Goal: Transaction & Acquisition: Purchase product/service

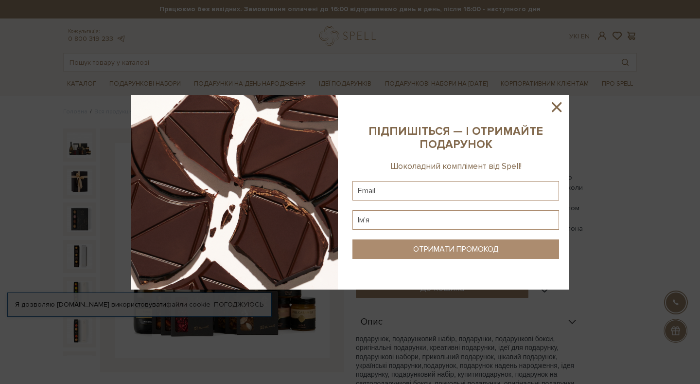
click at [563, 107] on icon at bounding box center [557, 107] width 17 height 17
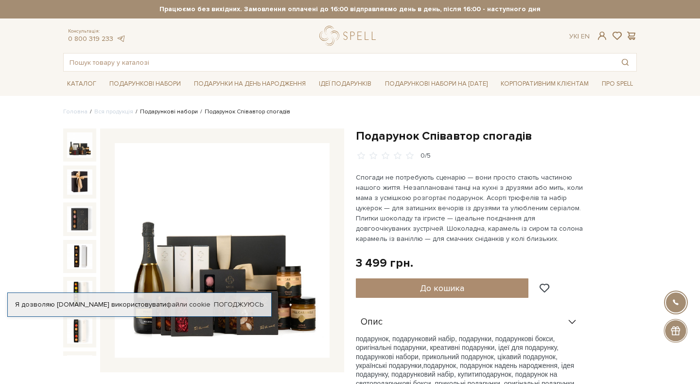
click at [182, 110] on link "Подарункові набори" at bounding box center [169, 111] width 58 height 7
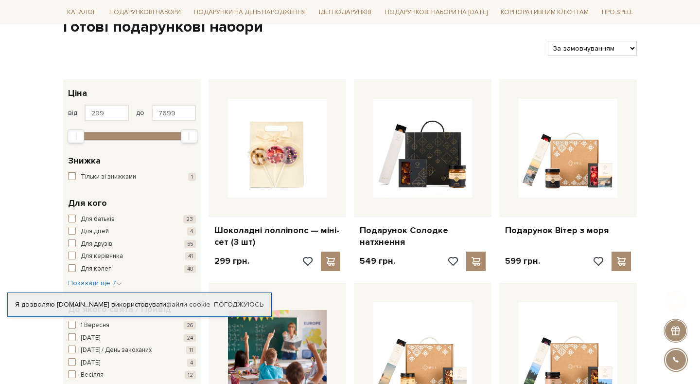
scroll to position [108, 0]
click at [163, 108] on input "7699" at bounding box center [174, 112] width 44 height 17
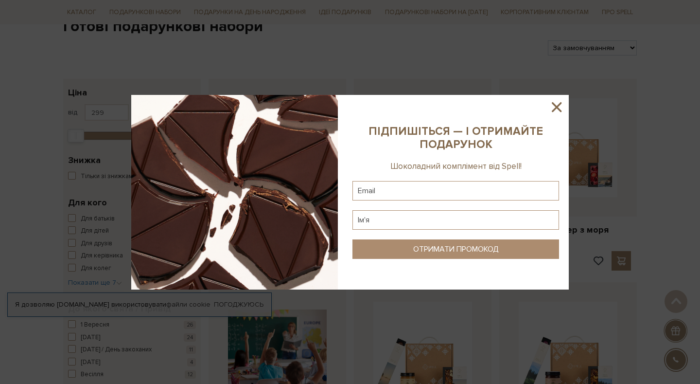
click at [554, 108] on icon at bounding box center [557, 107] width 10 height 10
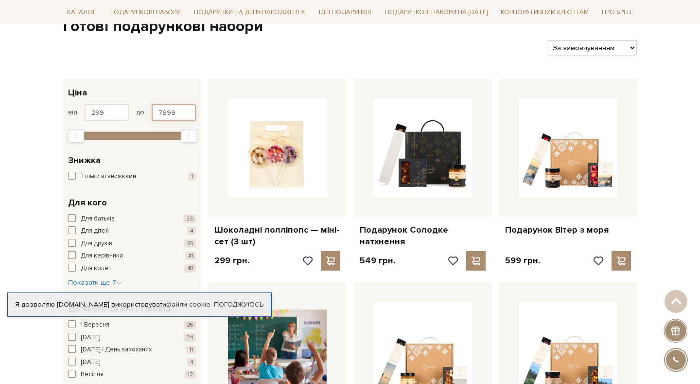
click at [178, 116] on input "7699" at bounding box center [174, 112] width 44 height 17
type input "7"
type input "3000"
click at [119, 108] on input "299" at bounding box center [107, 112] width 44 height 17
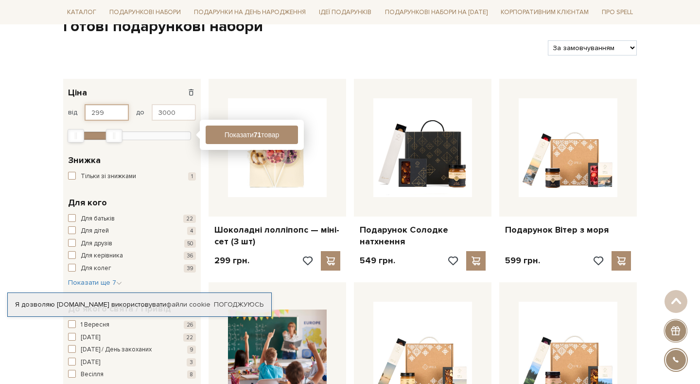
click at [105, 109] on input "299" at bounding box center [107, 112] width 44 height 17
click at [97, 111] on input "299" at bounding box center [107, 112] width 44 height 17
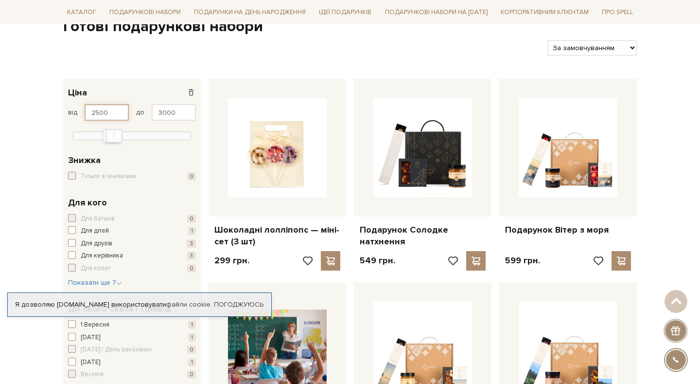
click at [98, 113] on input "2500" at bounding box center [107, 112] width 44 height 17
type input "2000"
click at [170, 109] on input "3000" at bounding box center [174, 112] width 44 height 17
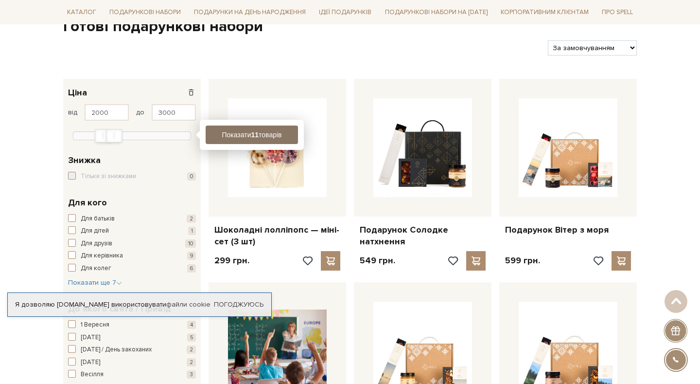
click at [239, 137] on button "Показати 11 товарів" at bounding box center [252, 134] width 92 height 18
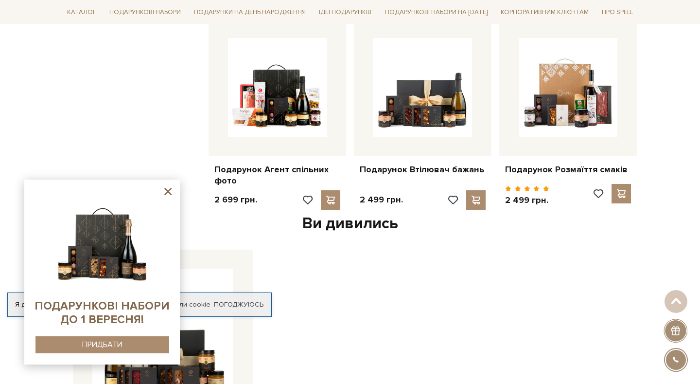
scroll to position [780, 0]
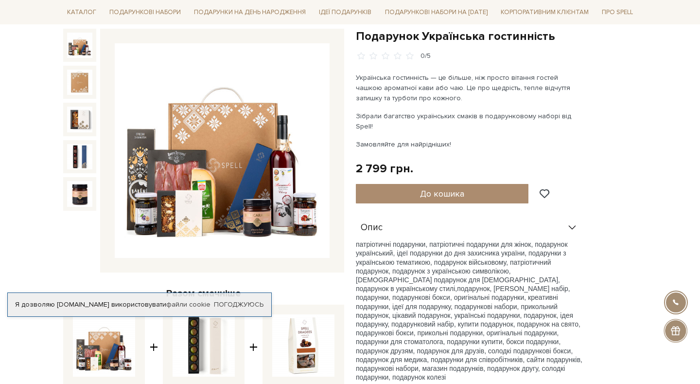
scroll to position [101, 0]
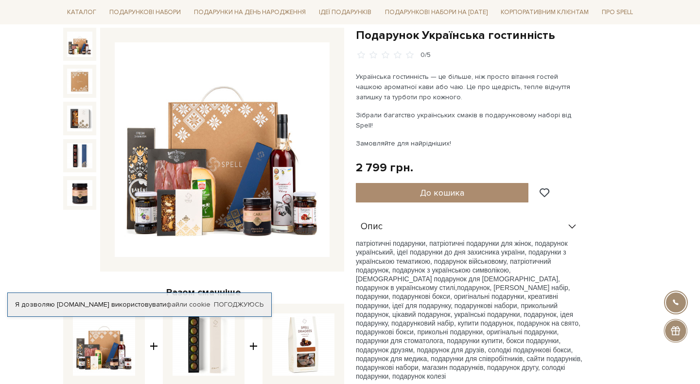
click at [283, 214] on img at bounding box center [222, 149] width 215 height 215
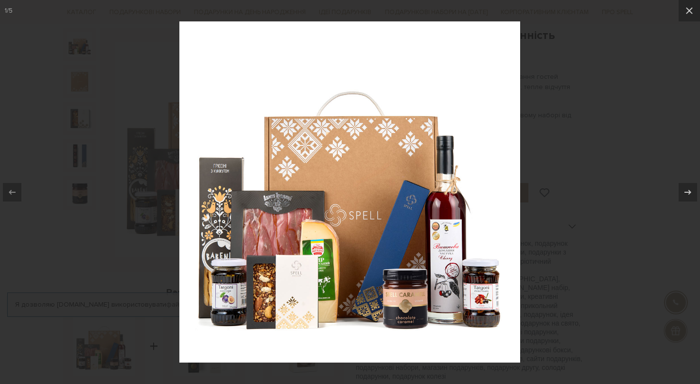
click at [283, 277] on img at bounding box center [349, 191] width 341 height 341
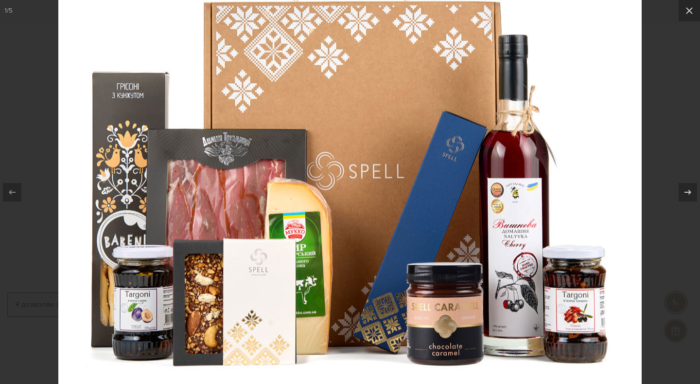
click at [676, 43] on div at bounding box center [350, 192] width 700 height 384
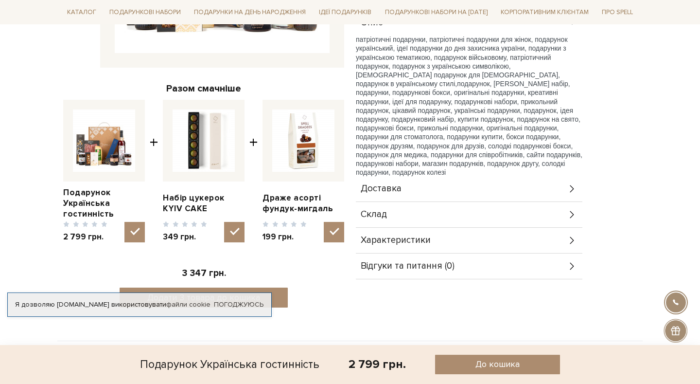
scroll to position [327, 0]
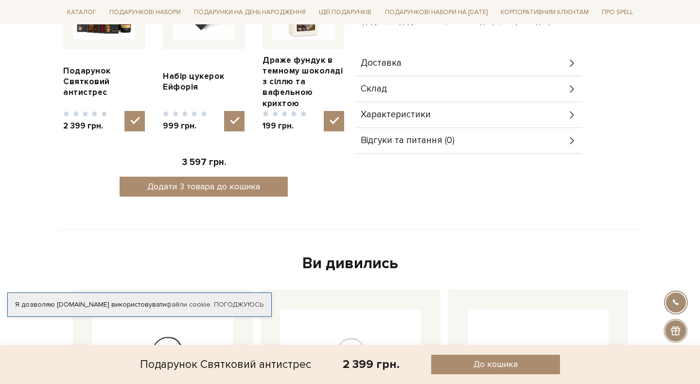
scroll to position [436, 0]
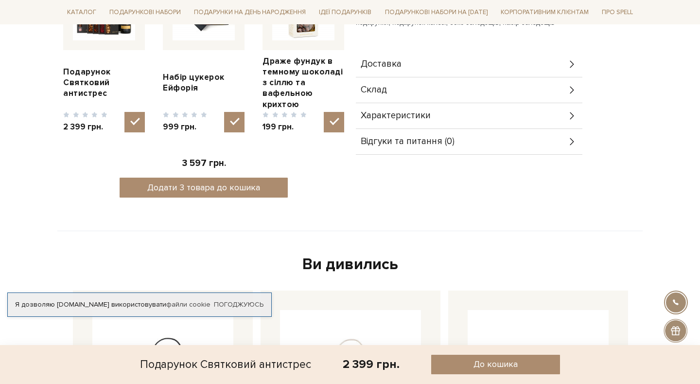
click at [431, 103] on div "Характеристики" at bounding box center [469, 115] width 227 height 25
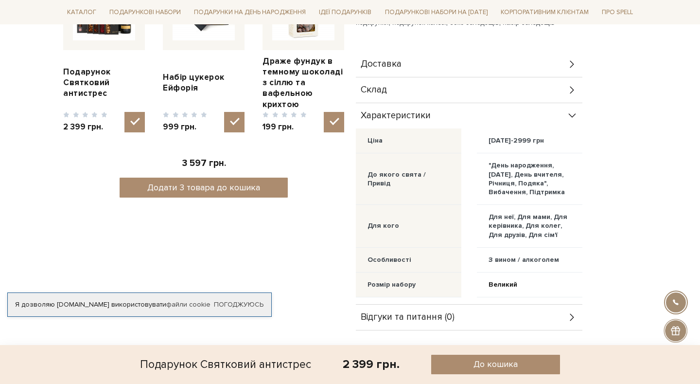
click at [431, 103] on div "Характеристики" at bounding box center [469, 115] width 227 height 25
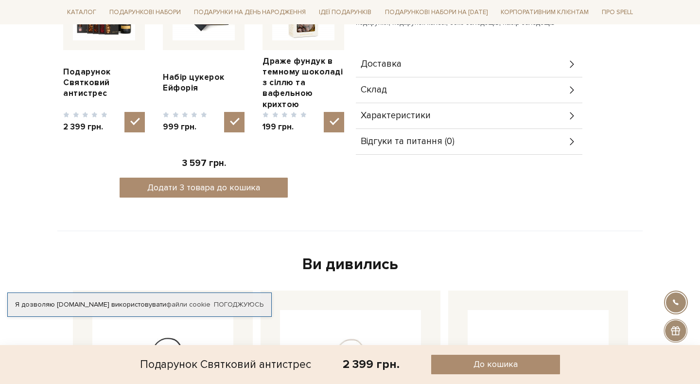
click at [426, 78] on div "Склад" at bounding box center [469, 89] width 227 height 25
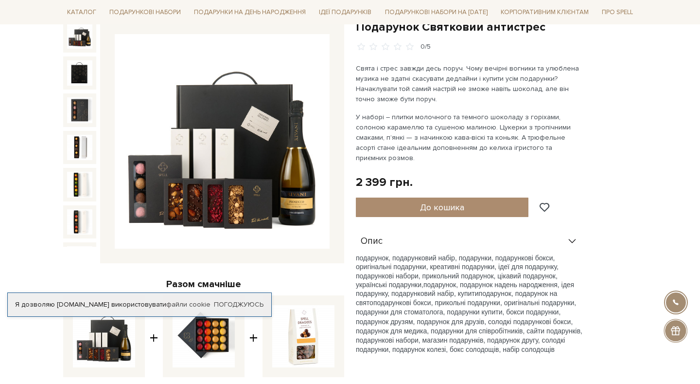
scroll to position [98, 0]
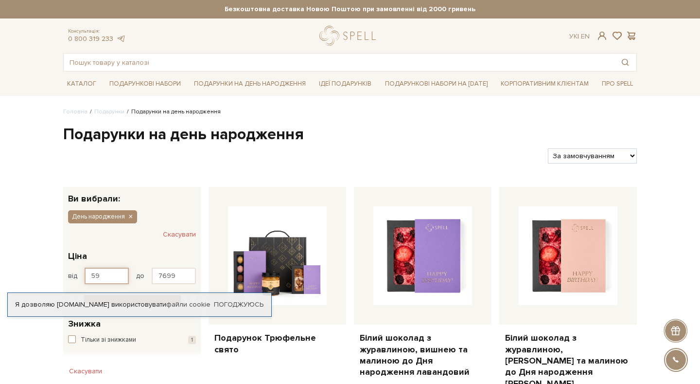
click at [108, 274] on input "59" at bounding box center [107, 275] width 44 height 17
type input "2500"
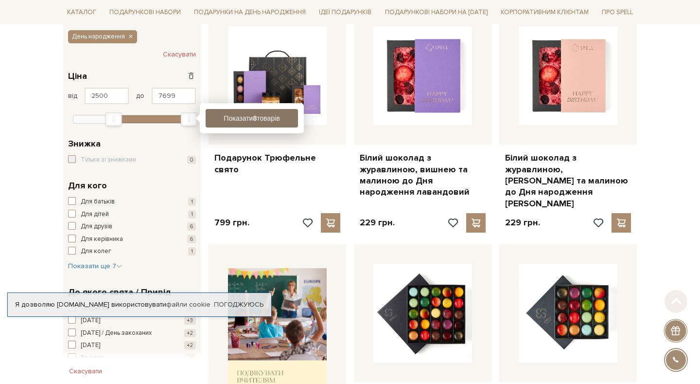
scroll to position [180, 0]
click at [235, 122] on button "Показати 8 товарів" at bounding box center [252, 117] width 92 height 18
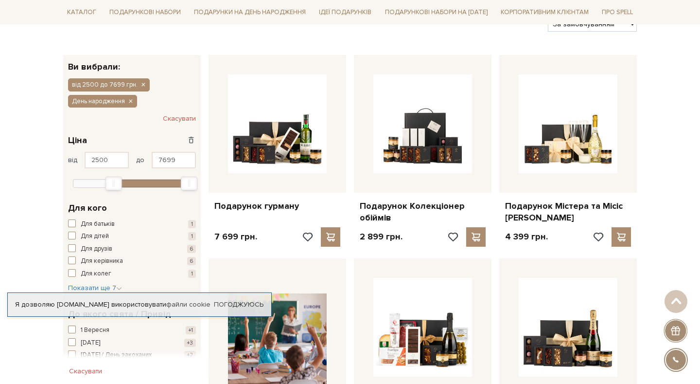
scroll to position [133, 0]
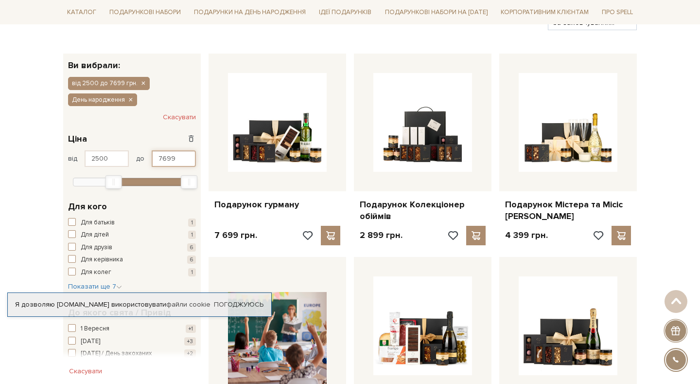
click at [168, 160] on input "7699" at bounding box center [174, 158] width 44 height 17
type input "3000"
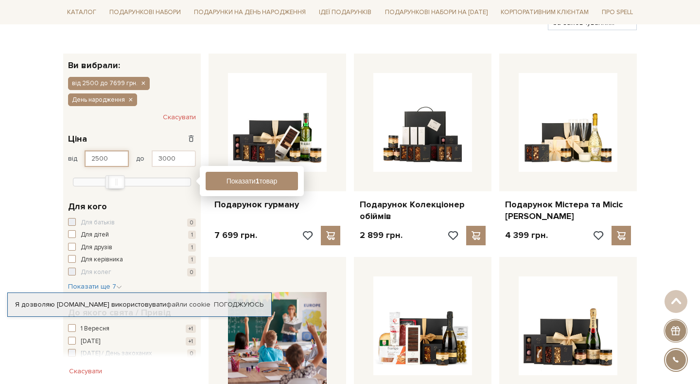
click at [101, 158] on input "2500" at bounding box center [107, 158] width 44 height 17
click at [98, 158] on input "2500" at bounding box center [107, 158] width 44 height 17
type input "2000"
click at [173, 158] on input "3000" at bounding box center [174, 158] width 44 height 17
click at [226, 180] on button "Показати 5 товарів" at bounding box center [252, 181] width 92 height 18
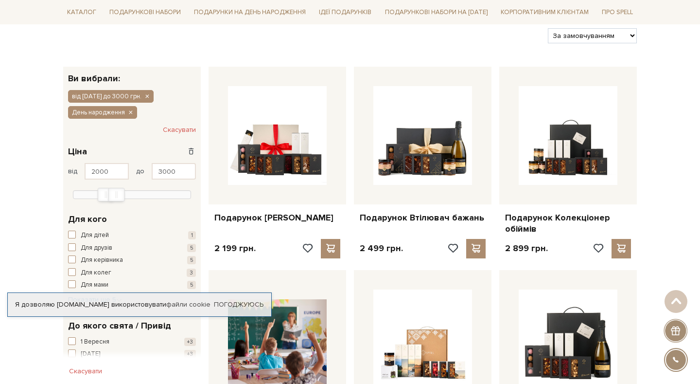
scroll to position [129, 0]
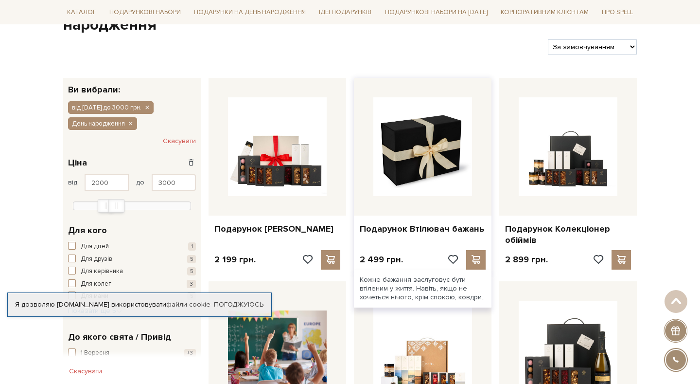
click at [434, 143] on img at bounding box center [422, 146] width 99 height 99
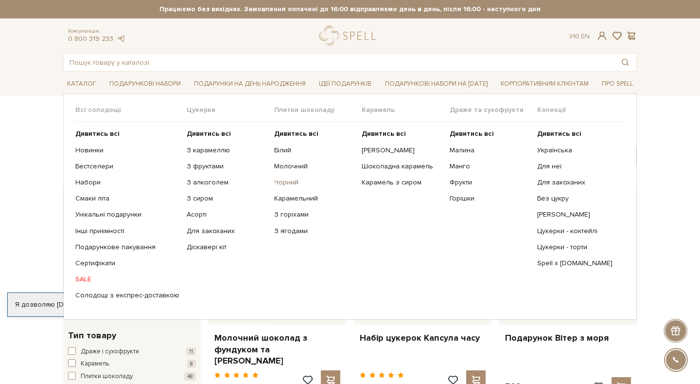
click at [287, 182] on link "Чорний" at bounding box center [314, 182] width 80 height 9
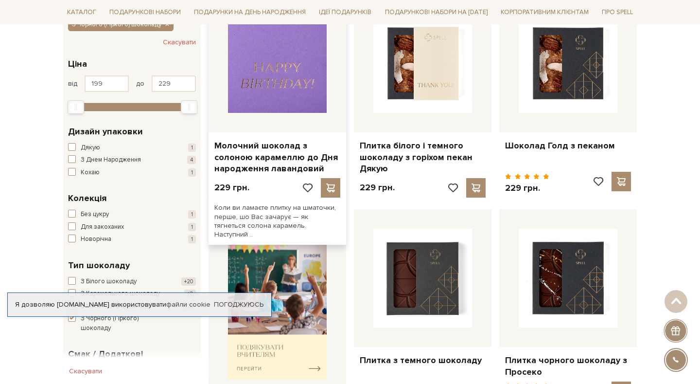
scroll to position [194, 0]
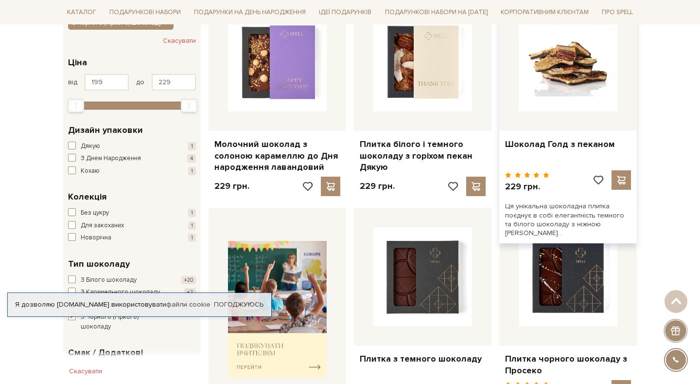
click at [573, 79] on img at bounding box center [568, 62] width 99 height 99
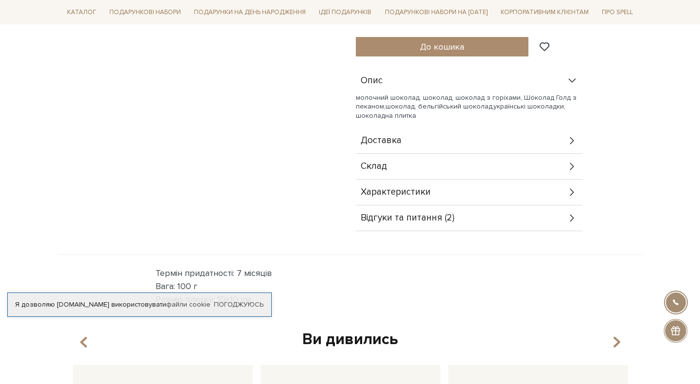
scroll to position [407, 0]
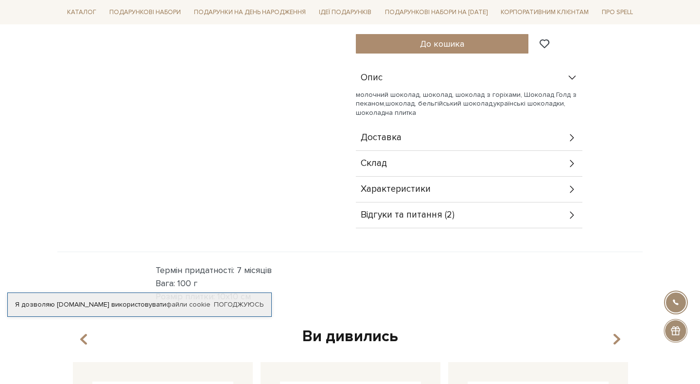
click at [494, 151] on div "Склад" at bounding box center [469, 163] width 227 height 25
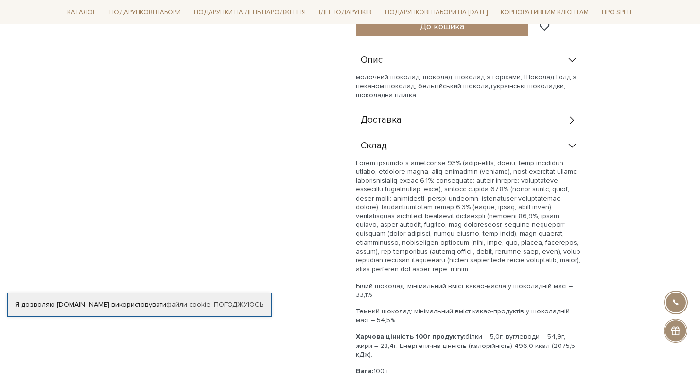
scroll to position [425, 0]
